Goal: Check status: Check status

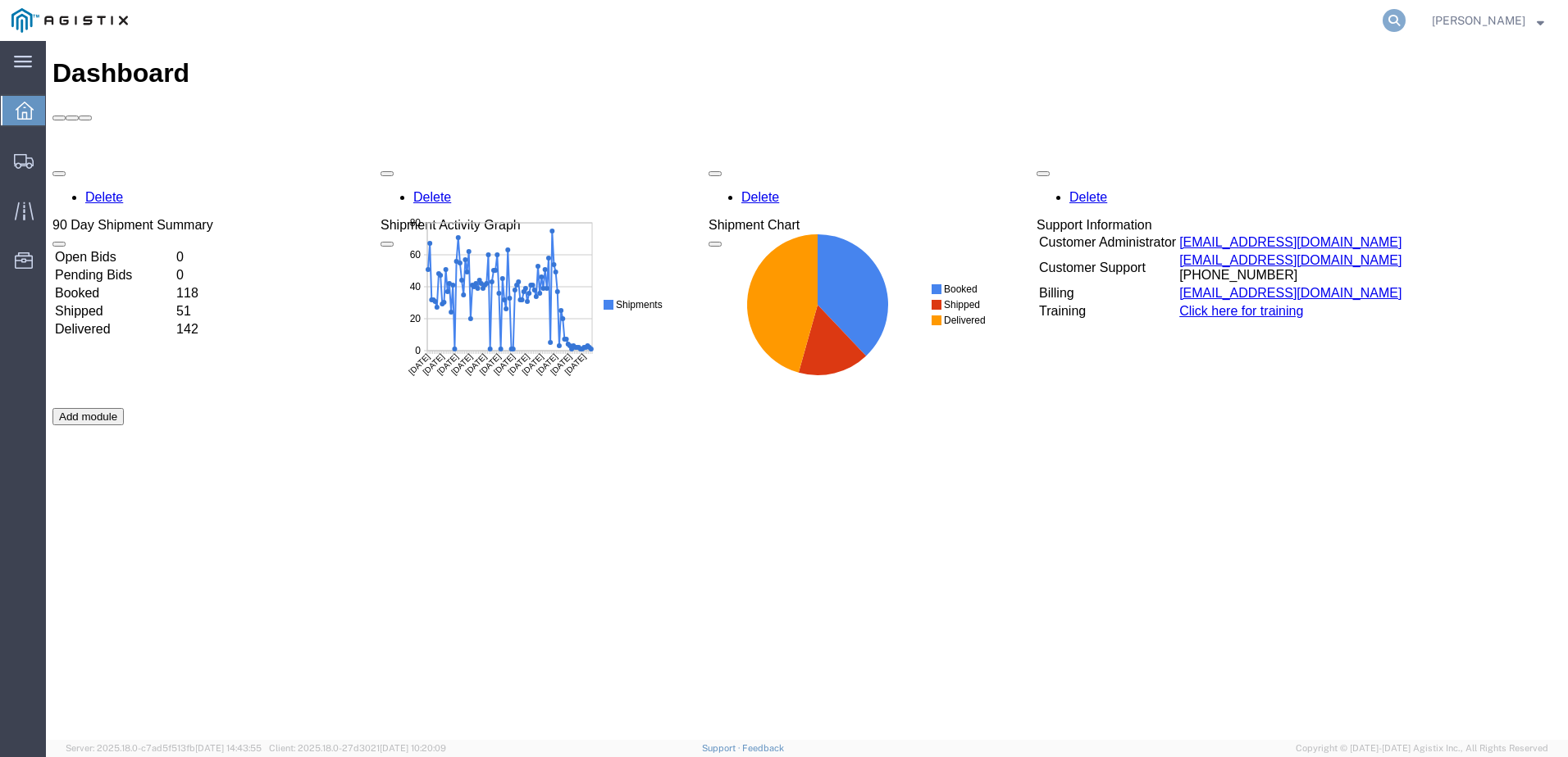
click at [1405, 22] on icon at bounding box center [1394, 21] width 23 height 23
click at [1219, 26] on input "search" at bounding box center [1133, 21] width 498 height 39
paste input "56747710"
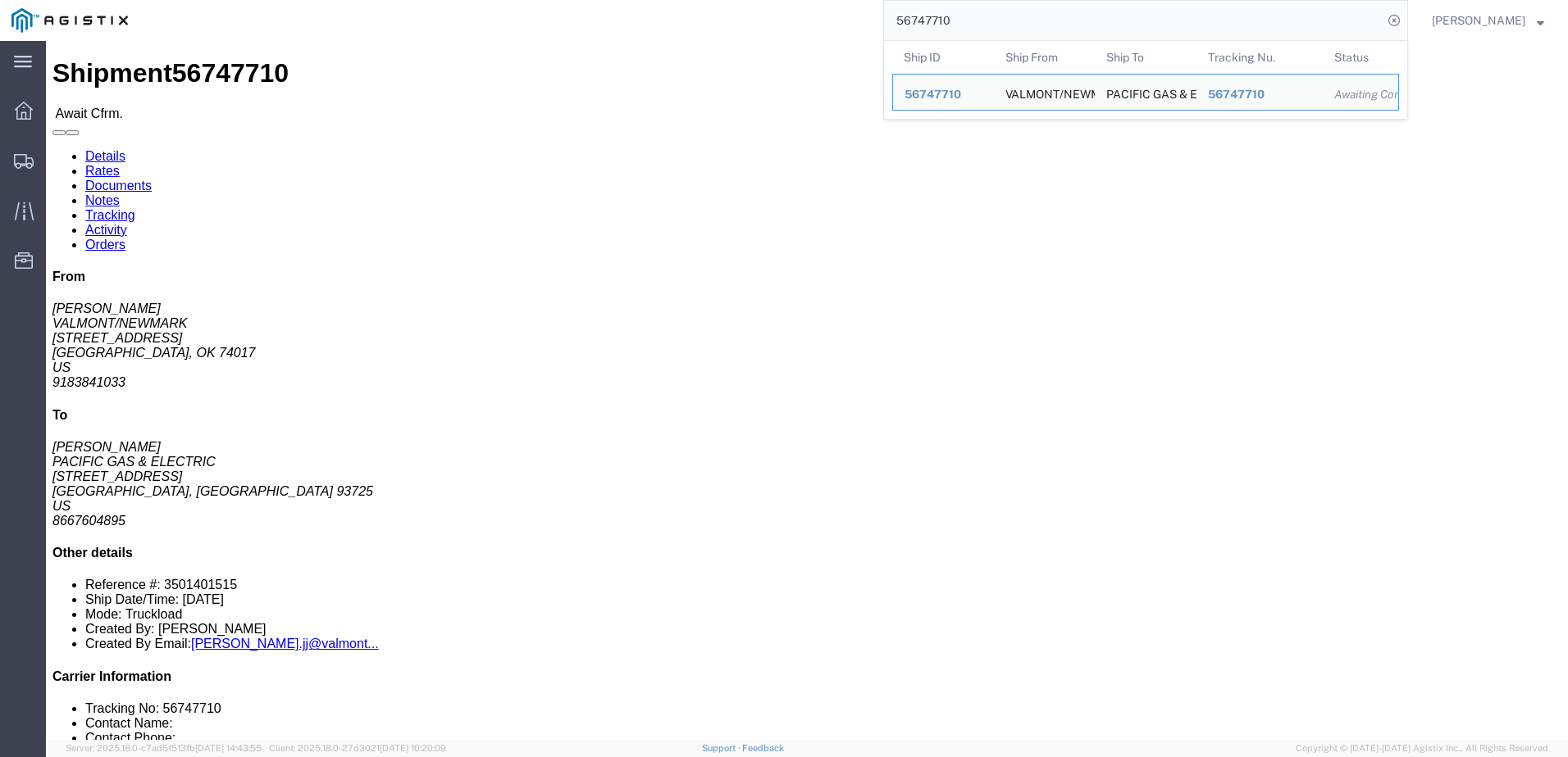
click at [720, 15] on div "56747710 Ship ID Ship From Ship To Tracking Nu. Status Ship ID 56747710 Ship Fr…" at bounding box center [773, 21] width 1269 height 41
drag, startPoint x: 1073, startPoint y: 22, endPoint x: 794, endPoint y: 32, distance: 279.2
click at [794, 32] on div "56747710 Ship ID Ship From Ship To Tracking Nu. Status Ship ID 56747710 Ship Fr…" at bounding box center [773, 21] width 1269 height 41
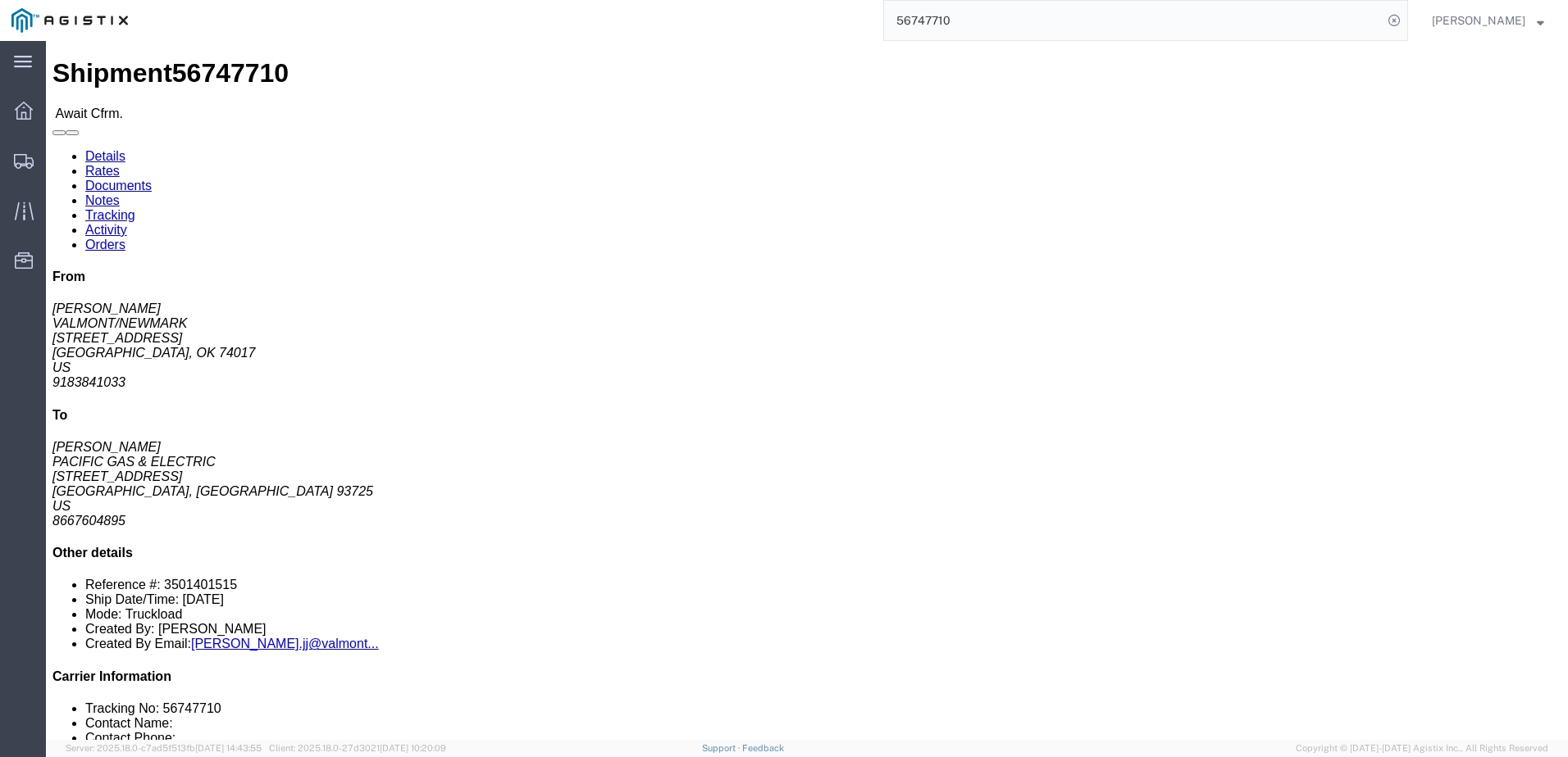
paste input "426"
click link "Notes"
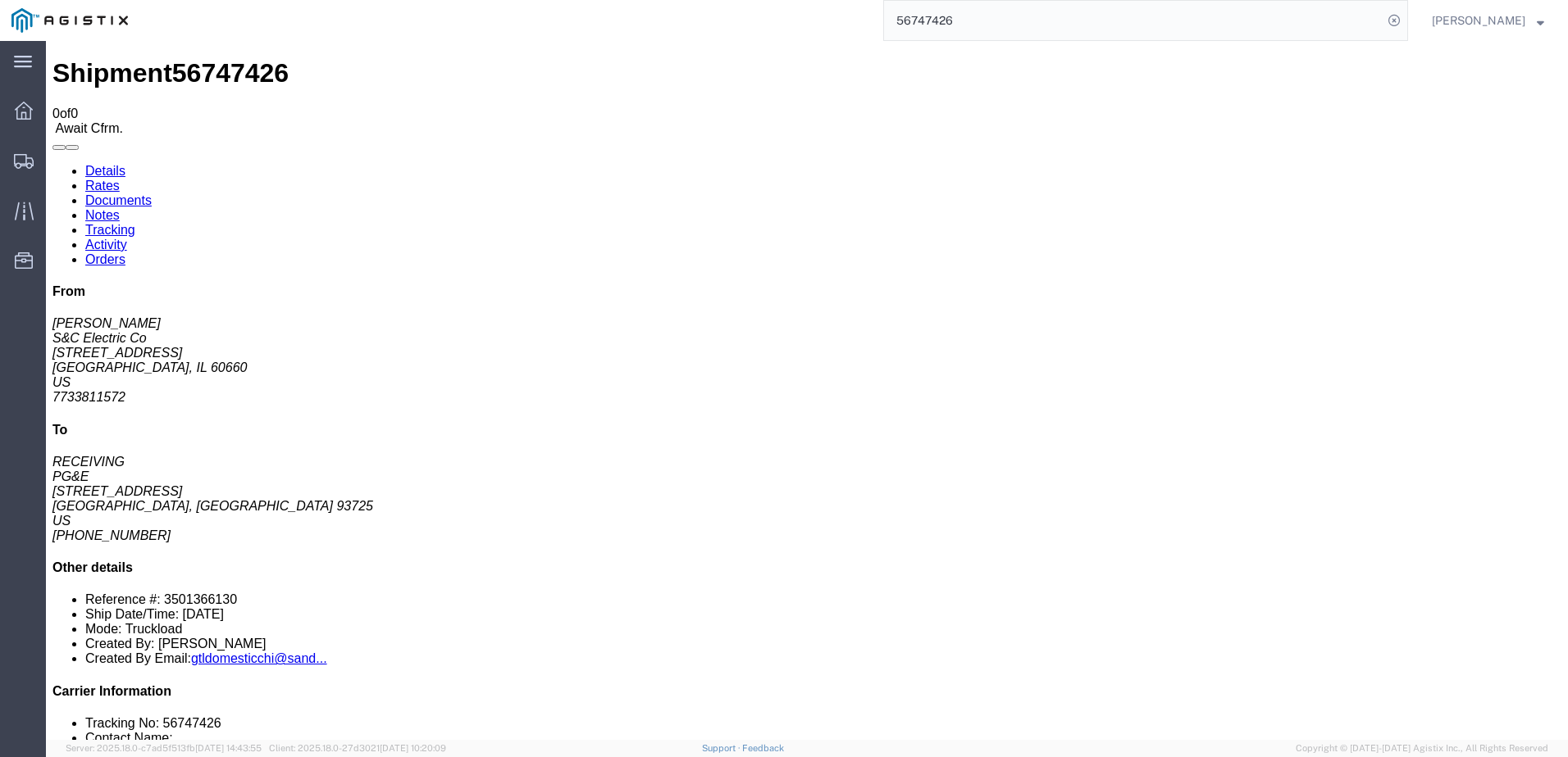
click at [111, 164] on link "Details" at bounding box center [104, 171] width 40 height 14
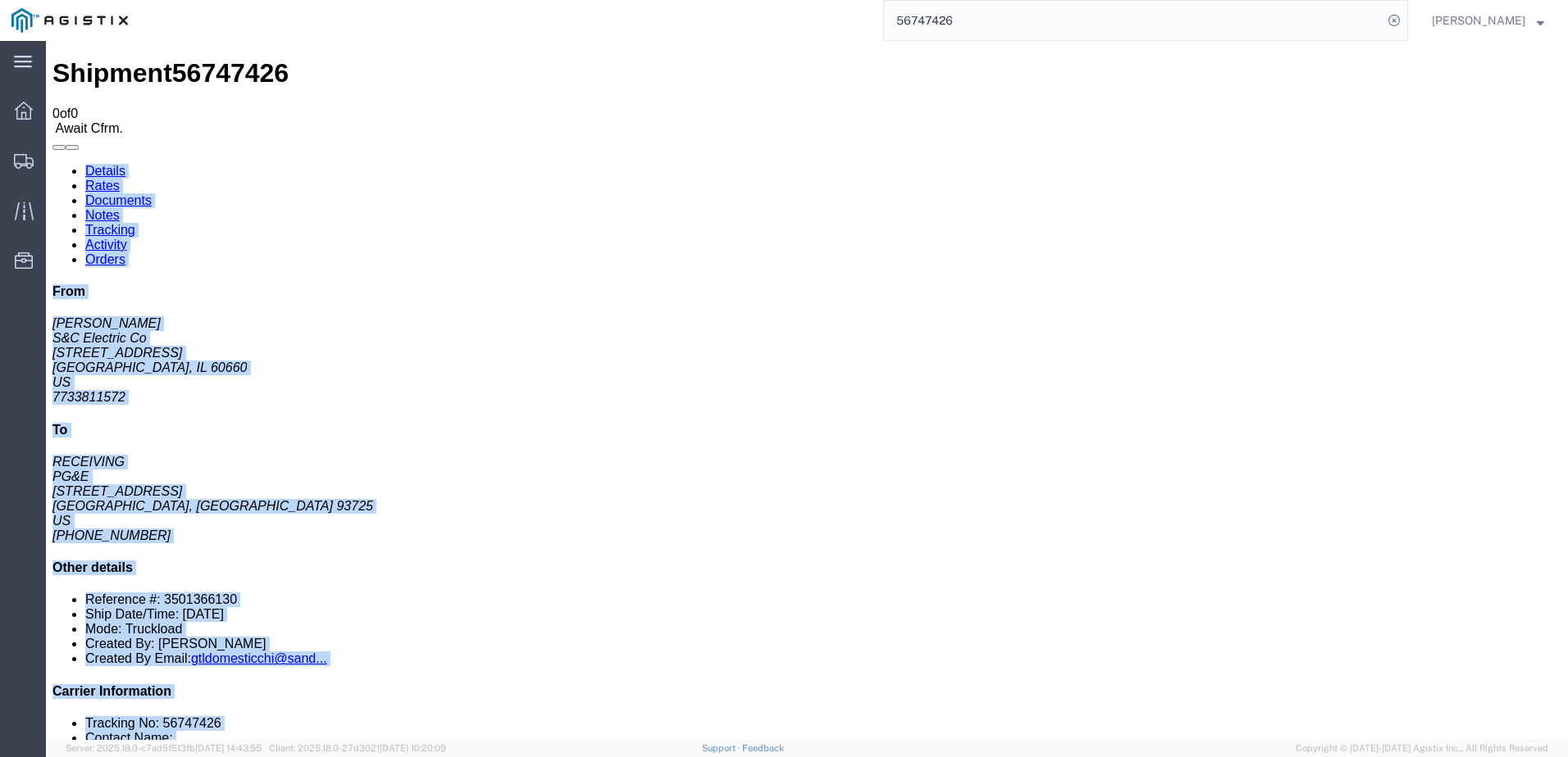
drag, startPoint x: 951, startPoint y: 1, endPoint x: 965, endPoint y: 25, distance: 27.8
click html "Shipment 56747426 0 of 0 Await Cfrm. Details Rates Documents Notes Tracking Act…"
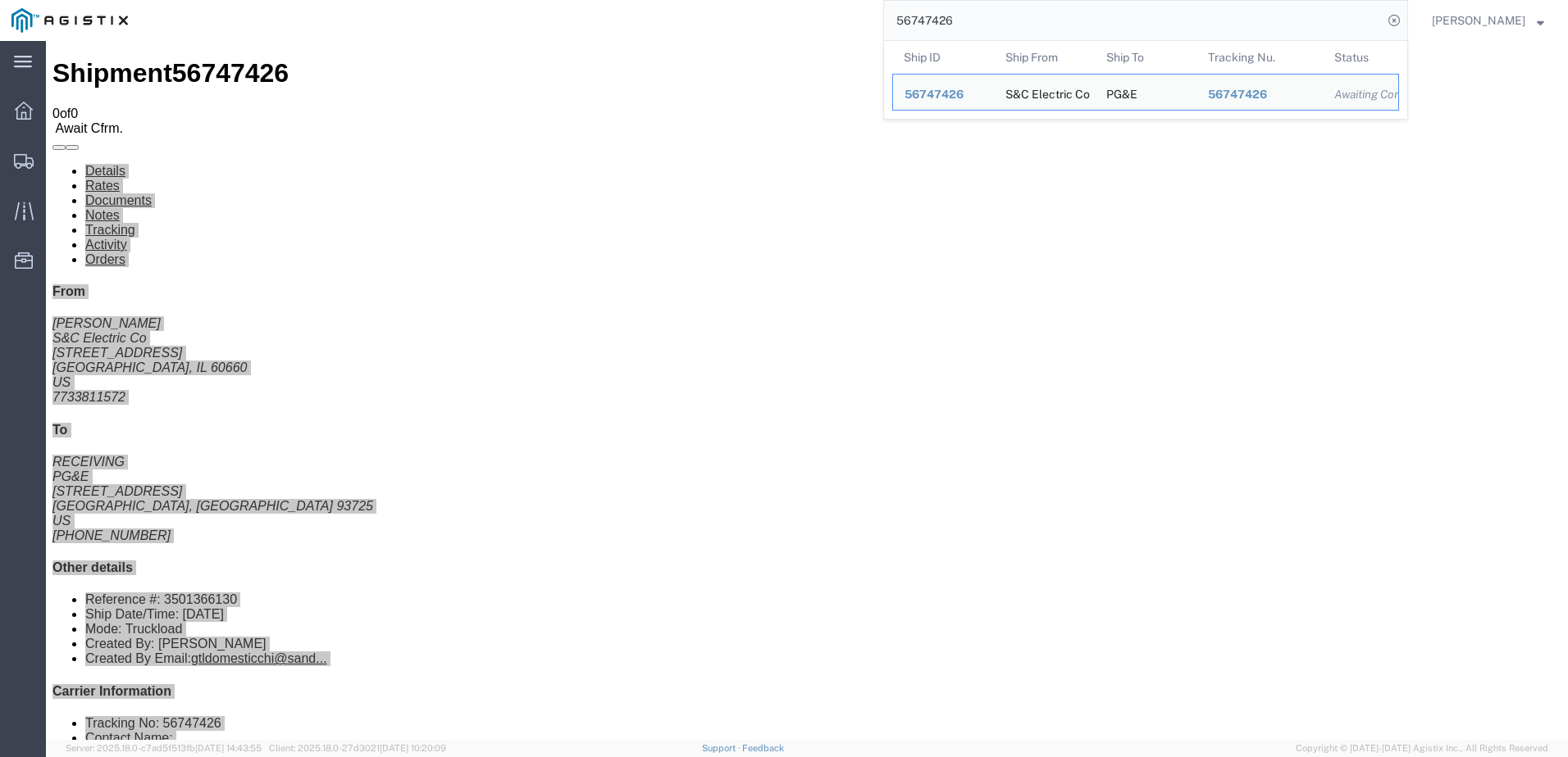
drag, startPoint x: 965, startPoint y: 25, endPoint x: 889, endPoint y: 35, distance: 76.7
click at [889, 35] on div "56747426 Ship ID Ship From Ship To Tracking Nu. Status Ship ID 56747426 Ship Fr…" at bounding box center [773, 21] width 1269 height 41
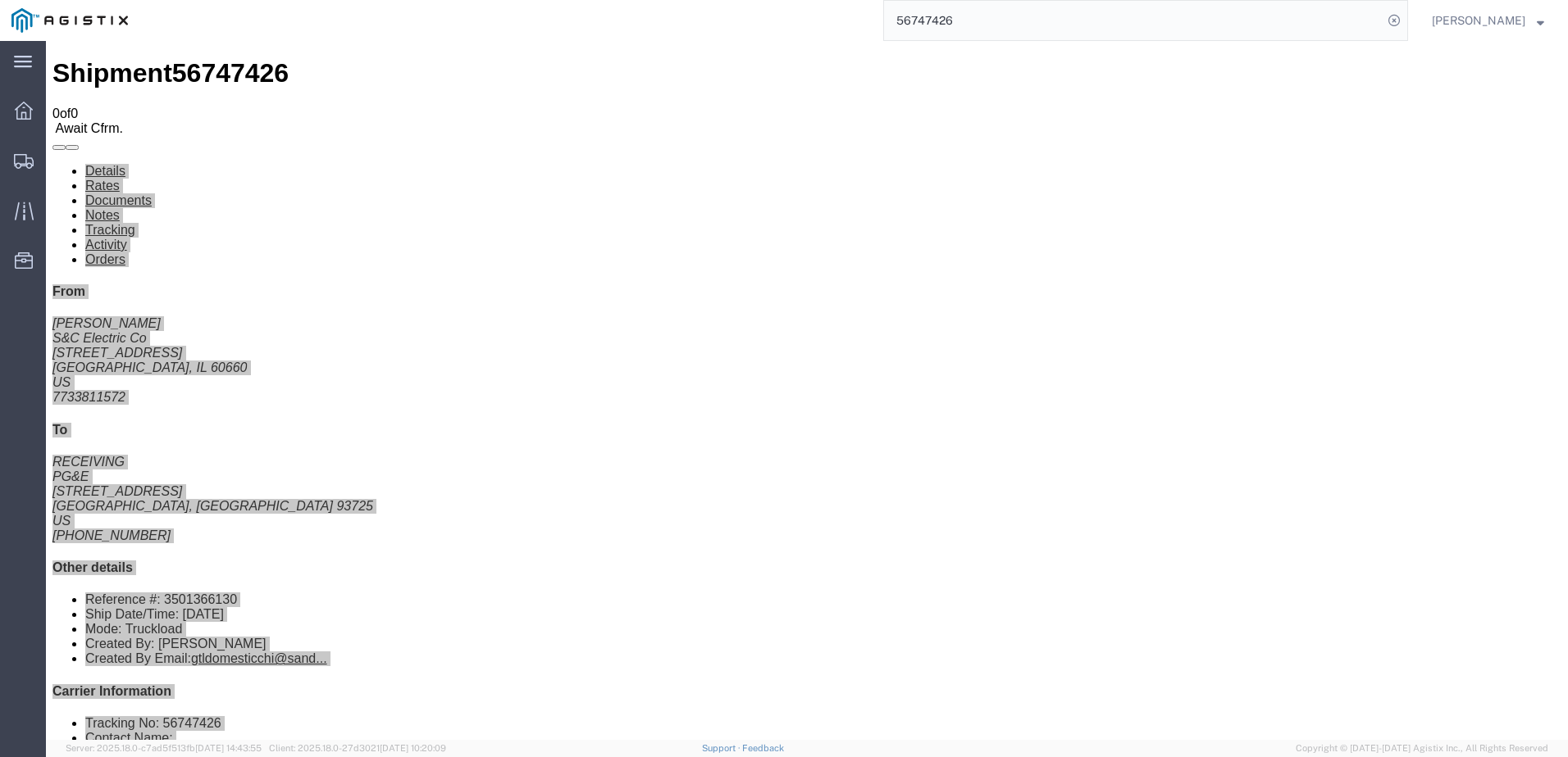
paste input "729"
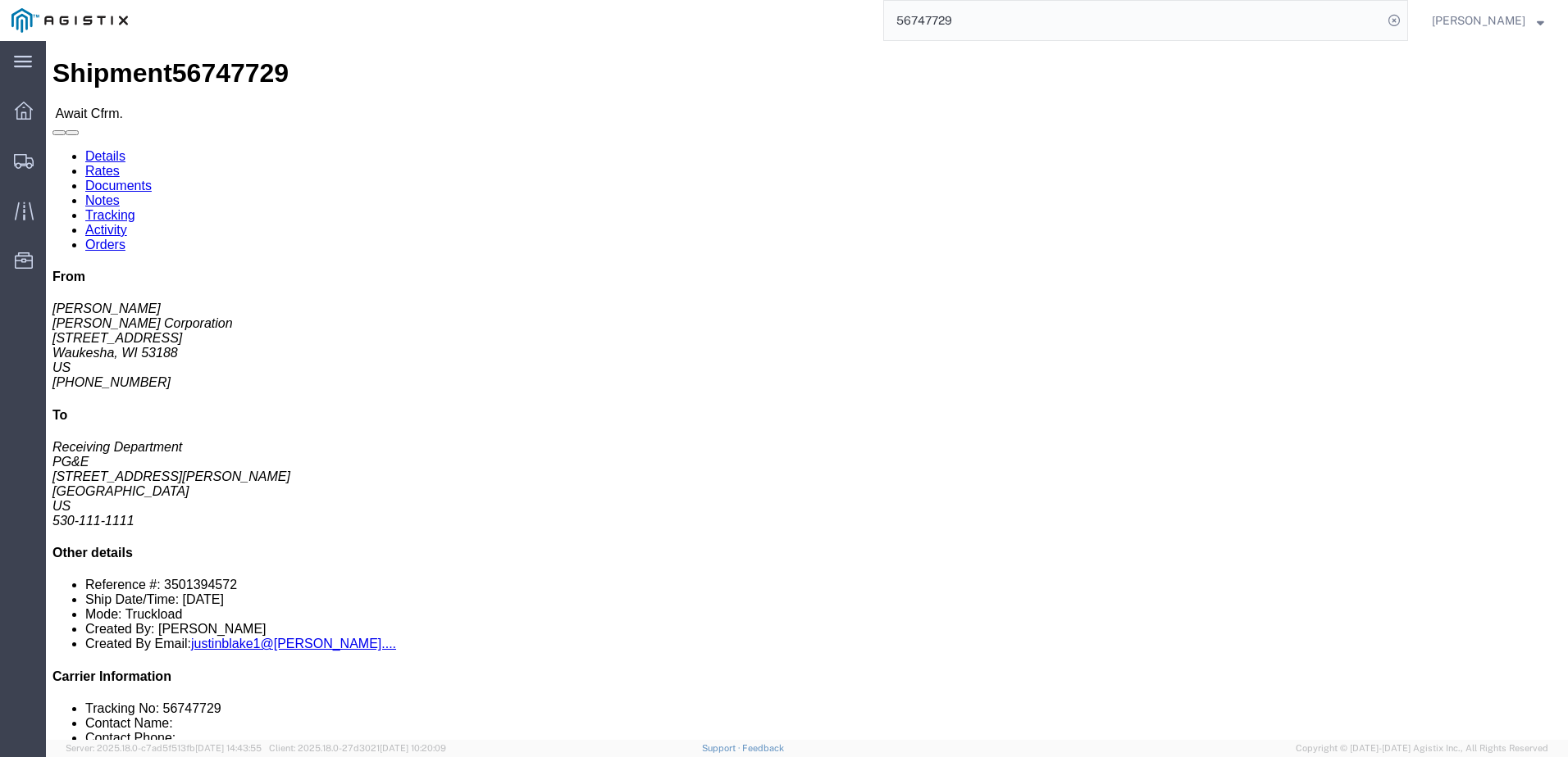
click link "Notes"
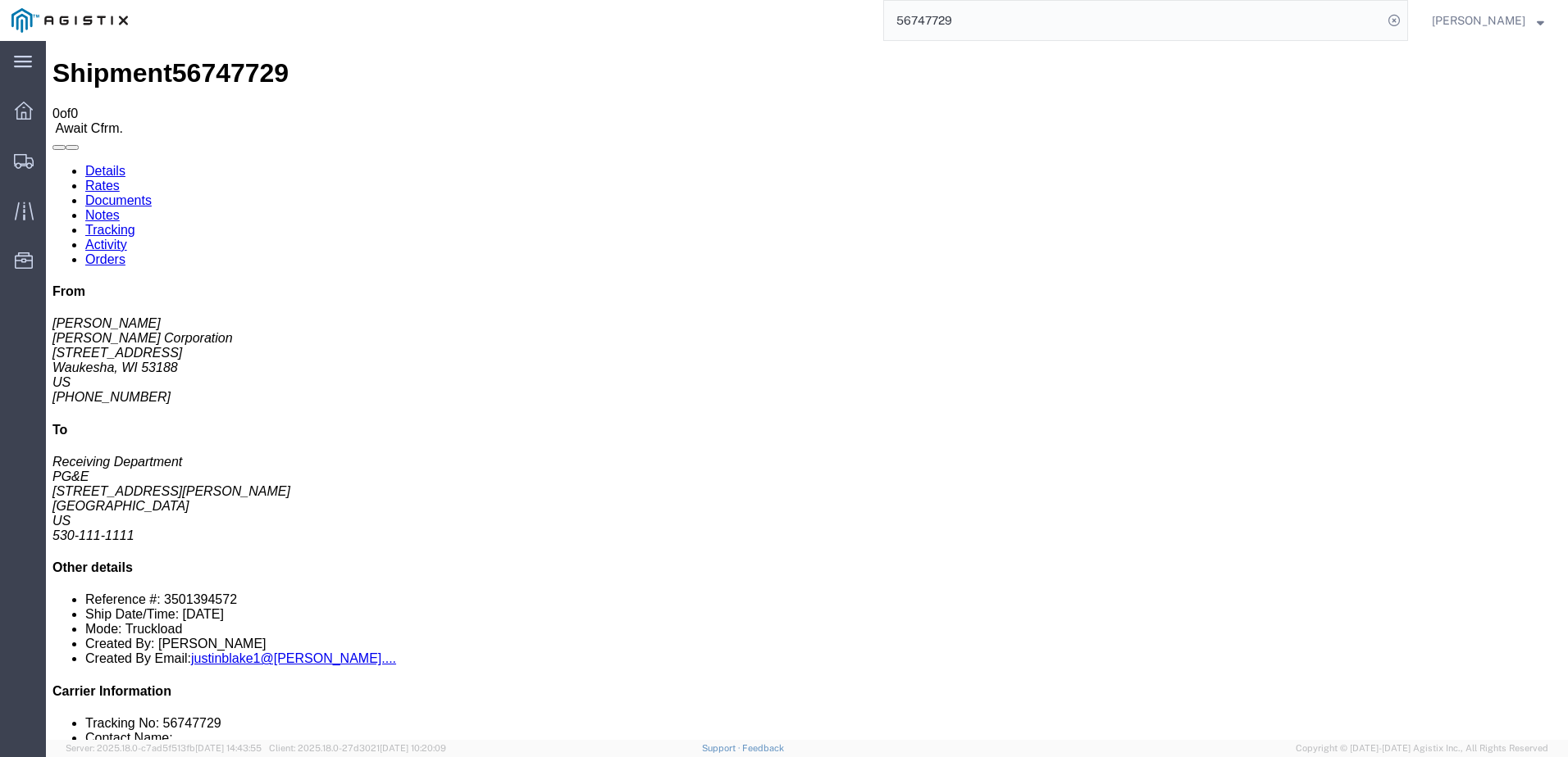
click at [113, 164] on link "Details" at bounding box center [104, 171] width 40 height 14
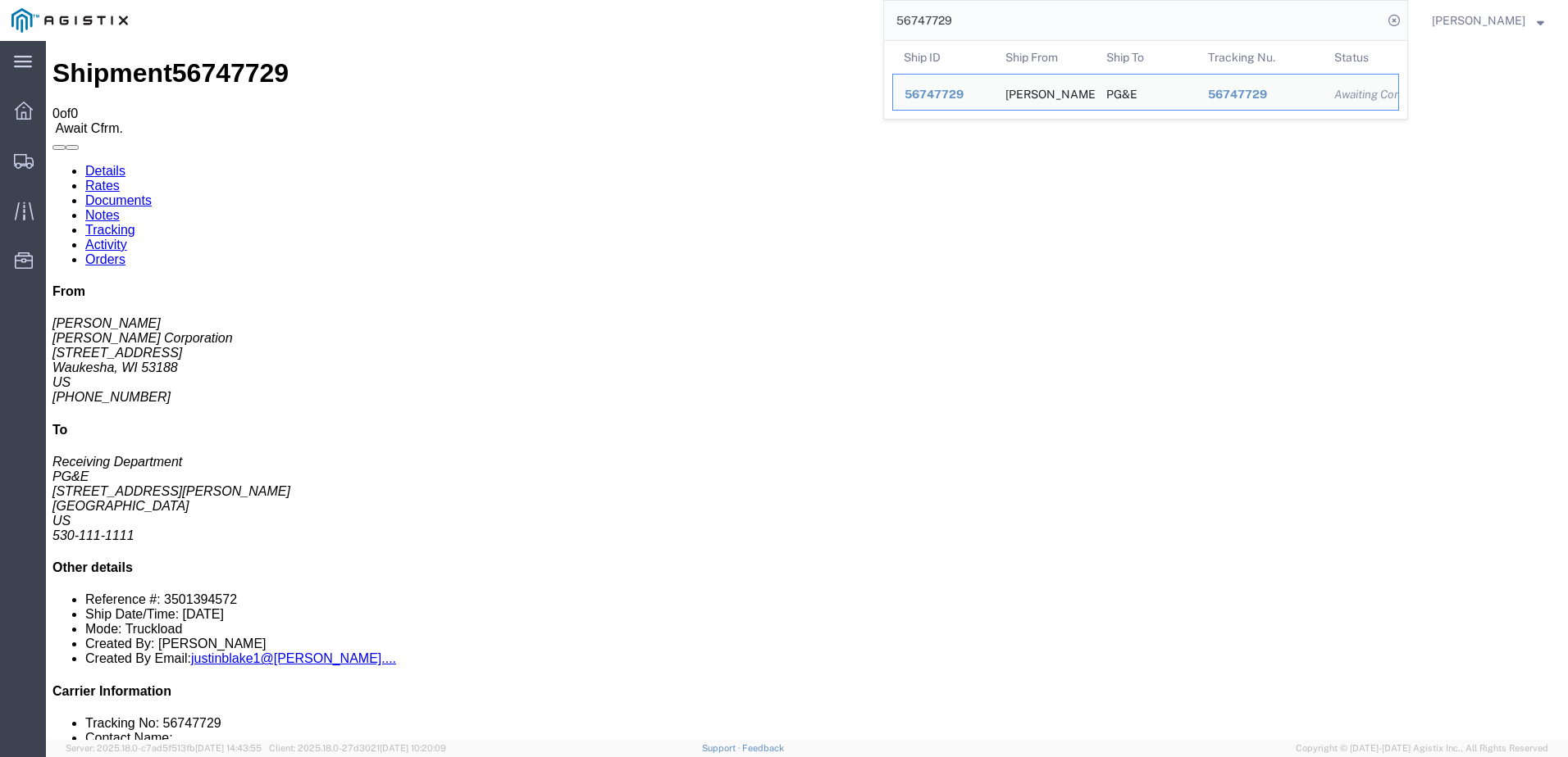
drag, startPoint x: 1020, startPoint y: 28, endPoint x: 882, endPoint y: 21, distance: 138.2
click at [882, 21] on div "56747729 Ship ID Ship From Ship To Tracking Nu. Status Ship ID 56747729 Ship Fr…" at bounding box center [773, 21] width 1269 height 41
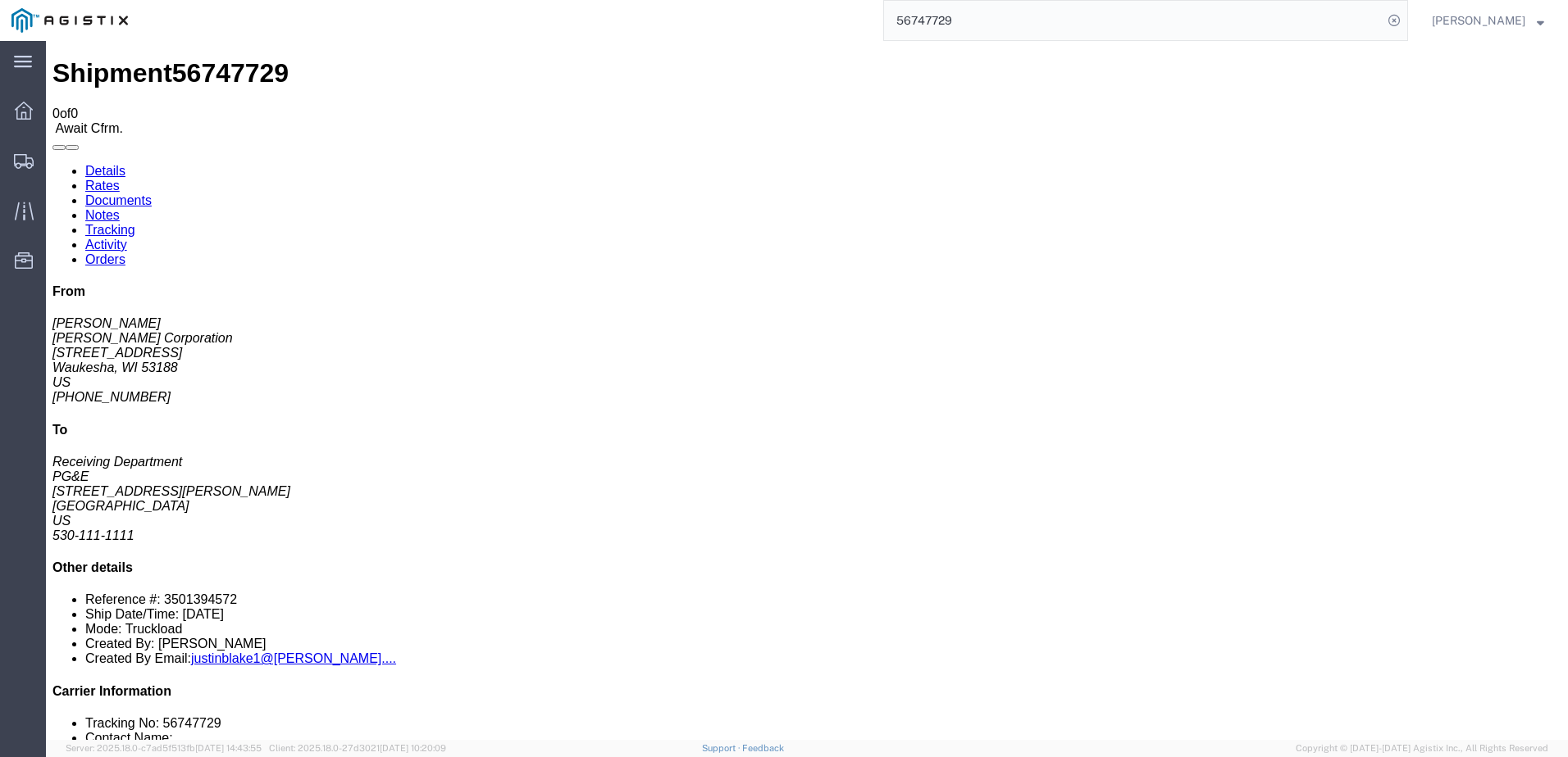
paste input "692190"
type input "56692190"
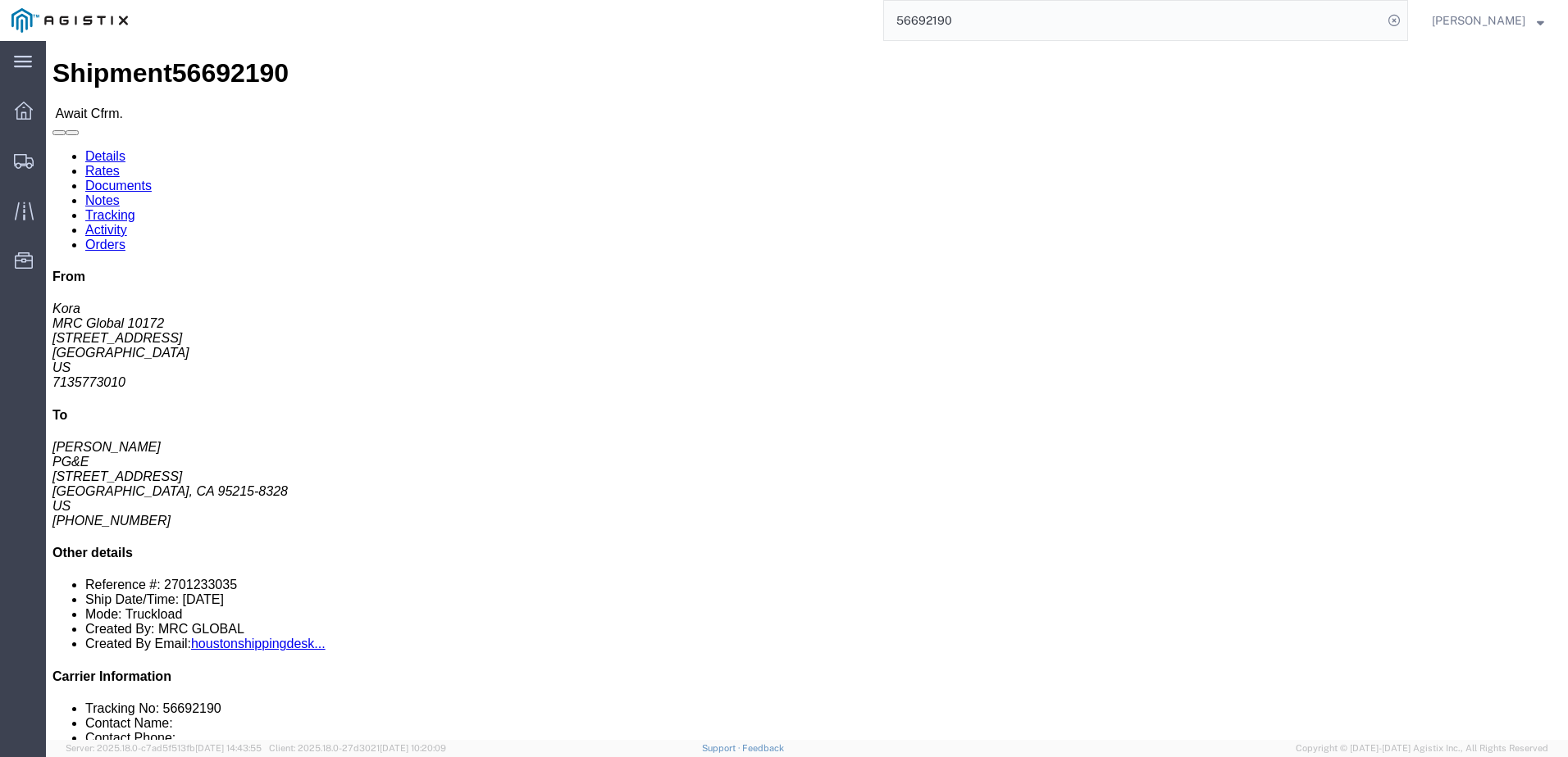
click link "Notes"
